Goal: Task Accomplishment & Management: Complete application form

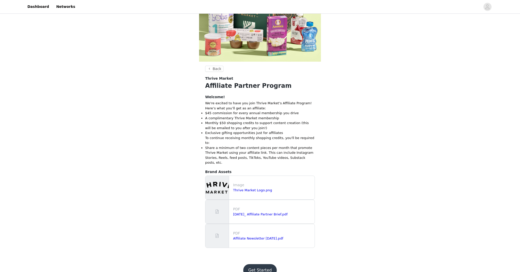
scroll to position [75, 0]
click at [259, 265] on button "Get Started" at bounding box center [260, 271] width 34 height 12
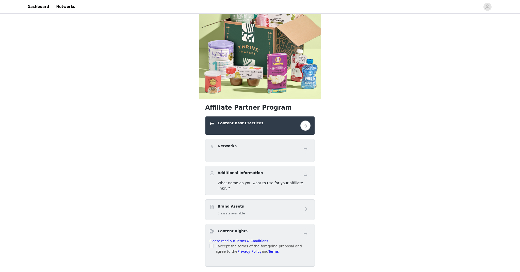
scroll to position [38, 0]
click at [261, 147] on div "Networks" at bounding box center [255, 146] width 91 height 7
click at [309, 125] on button "button" at bounding box center [306, 125] width 10 height 10
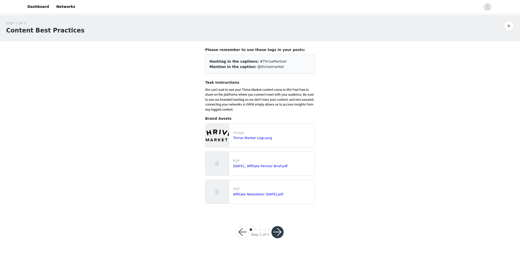
click at [242, 233] on button "button" at bounding box center [243, 232] width 12 height 12
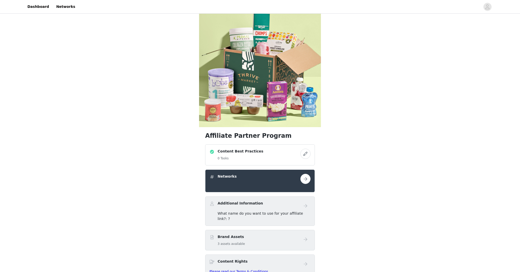
scroll to position [13, 0]
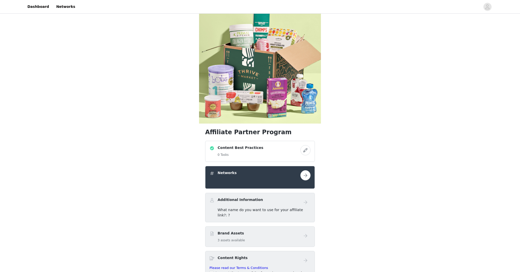
click at [303, 177] on button "button" at bounding box center [306, 175] width 10 height 10
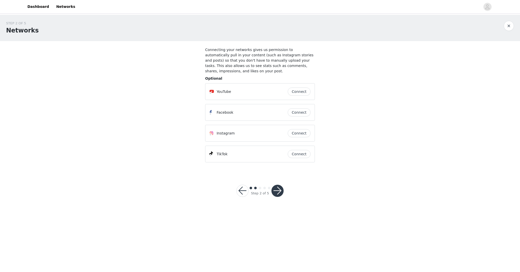
click at [297, 134] on button "Connect" at bounding box center [299, 133] width 23 height 8
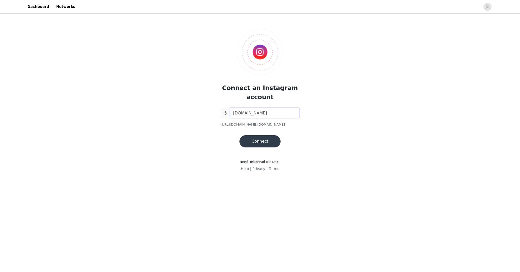
type input "[DOMAIN_NAME]"
drag, startPoint x: 259, startPoint y: 135, endPoint x: 256, endPoint y: 139, distance: 4.2
click at [258, 136] on div "@ [DOMAIN_NAME] [URL][DOMAIN_NAME][DOMAIN_NAME] Connect" at bounding box center [260, 128] width 79 height 40
click at [256, 139] on button "Connect" at bounding box center [260, 141] width 41 height 12
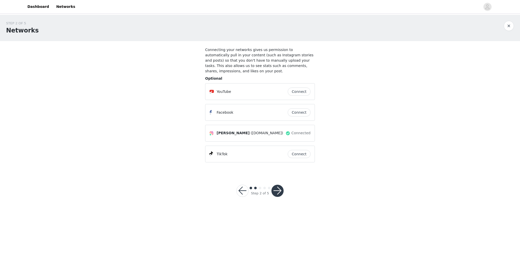
click at [298, 112] on button "Connect" at bounding box center [299, 112] width 23 height 8
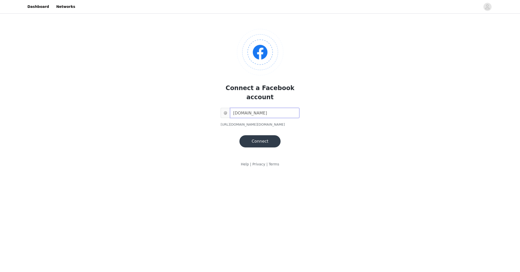
type input "[DOMAIN_NAME]"
click at [265, 140] on button "Connect" at bounding box center [260, 141] width 41 height 12
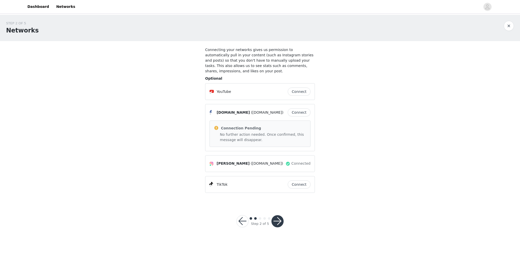
click at [279, 228] on button "button" at bounding box center [278, 221] width 12 height 12
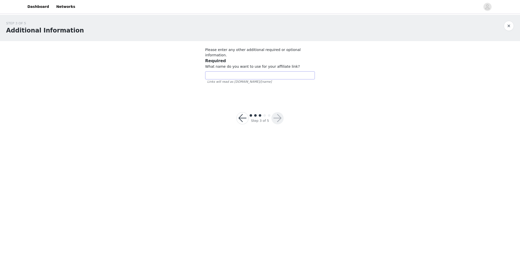
scroll to position [0, 0]
click at [219, 71] on input "text" at bounding box center [260, 75] width 110 height 8
type input "marlifestyle"
click at [281, 112] on button "button" at bounding box center [278, 118] width 12 height 12
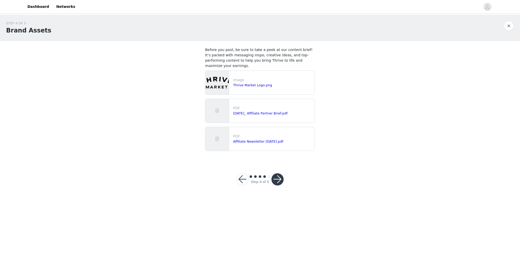
click at [280, 179] on button "button" at bounding box center [278, 180] width 12 height 12
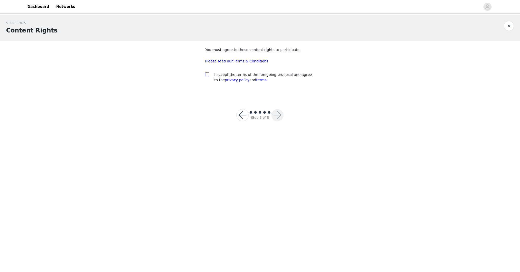
click at [206, 74] on input "checkbox" at bounding box center [207, 74] width 4 height 4
checkbox input "true"
click at [274, 113] on button "button" at bounding box center [278, 115] width 12 height 12
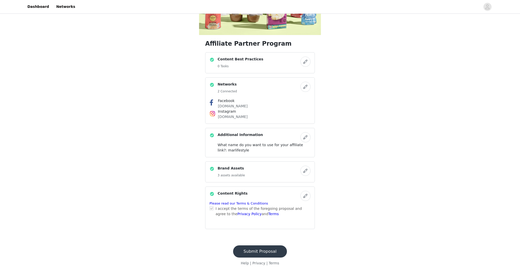
scroll to position [101, 0]
click at [261, 250] on button "Submit Proposal" at bounding box center [260, 252] width 54 height 12
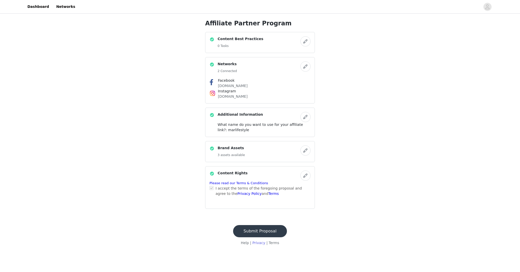
scroll to position [1, 0]
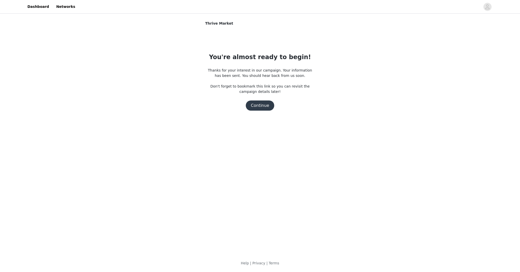
click at [260, 104] on button "Continue" at bounding box center [260, 106] width 28 height 10
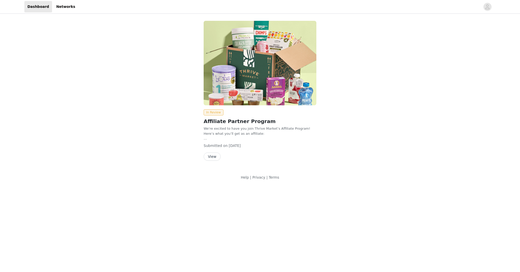
click at [215, 155] on button "View" at bounding box center [212, 157] width 17 height 8
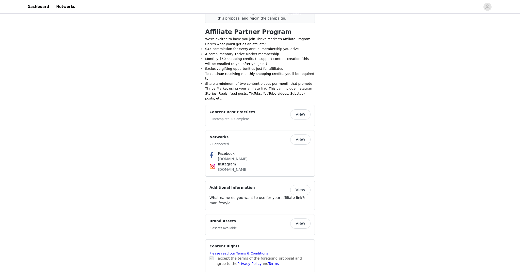
scroll to position [150, 0]
click at [307, 109] on button "View" at bounding box center [300, 114] width 20 height 10
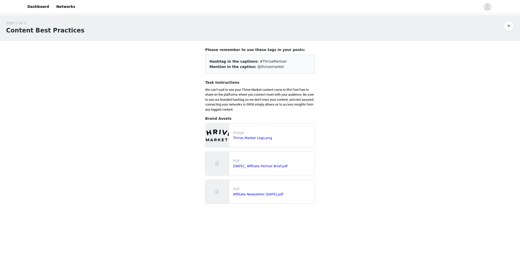
click at [391, 37] on div "STEP 1 OF 5 Content Best Practices" at bounding box center [260, 28] width 520 height 26
click at [262, 165] on link "[DATE]_ Affiliate Partner Brief.pdf" at bounding box center [260, 166] width 55 height 4
click at [275, 194] on link "Affiliate Newsletter [DATE].pdf" at bounding box center [258, 195] width 50 height 4
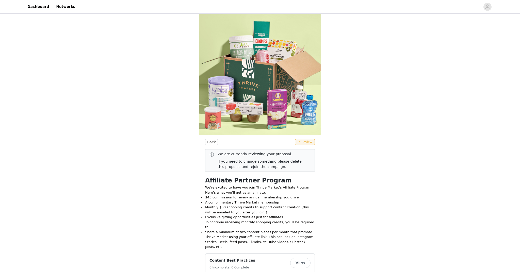
scroll to position [2, 0]
